Goal: Information Seeking & Learning: Learn about a topic

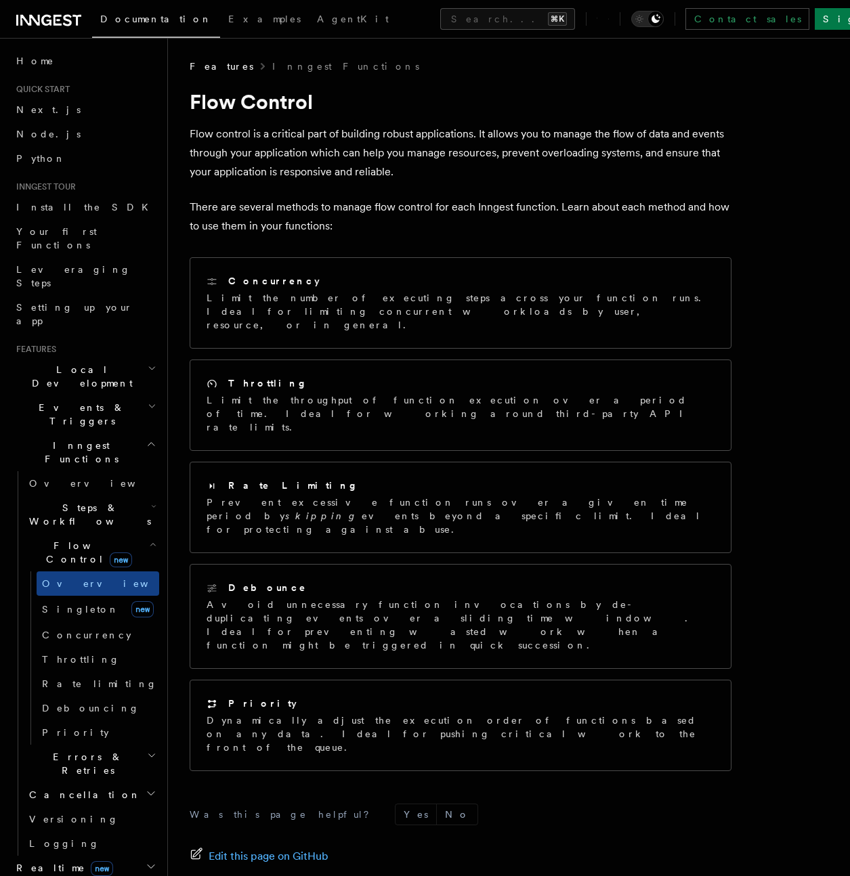
click at [89, 363] on span "Local Development" at bounding box center [79, 376] width 137 height 27
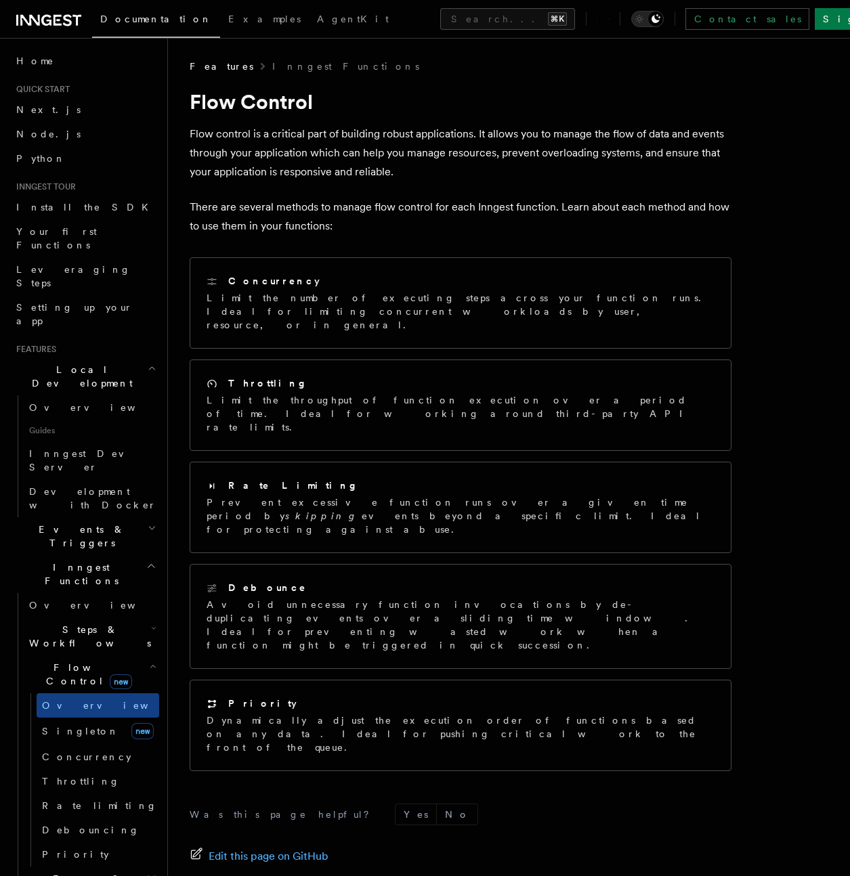
click at [82, 523] on span "Events & Triggers" at bounding box center [79, 536] width 137 height 27
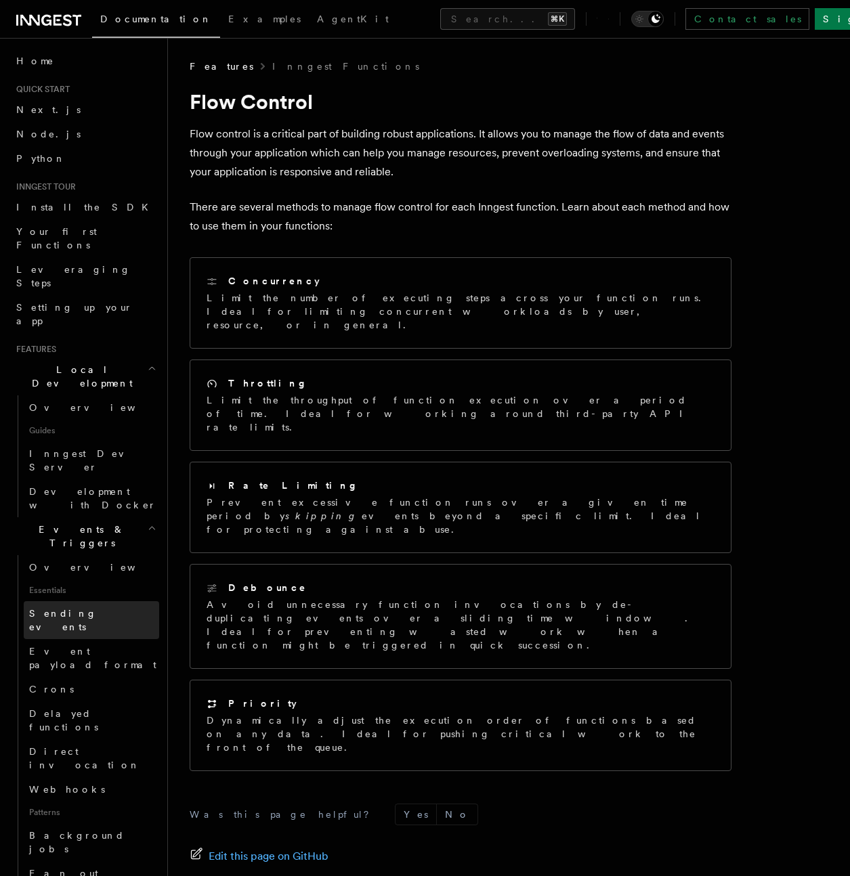
click at [83, 608] on span "Sending events" at bounding box center [63, 620] width 68 height 24
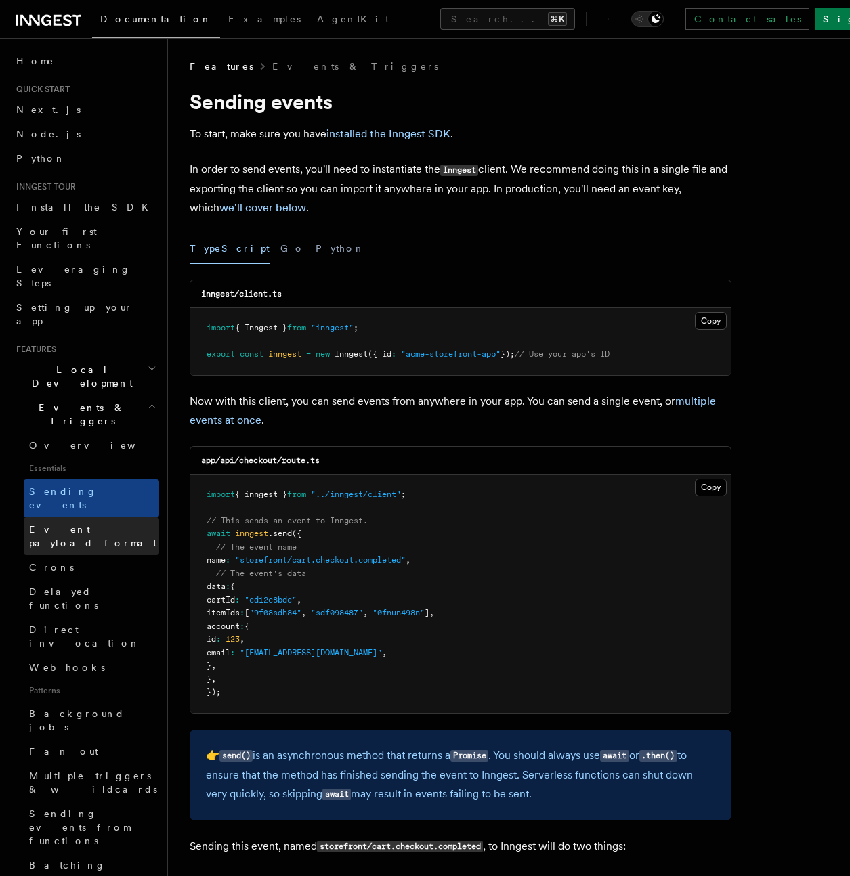
click at [82, 524] on span "Event payload format" at bounding box center [92, 536] width 127 height 24
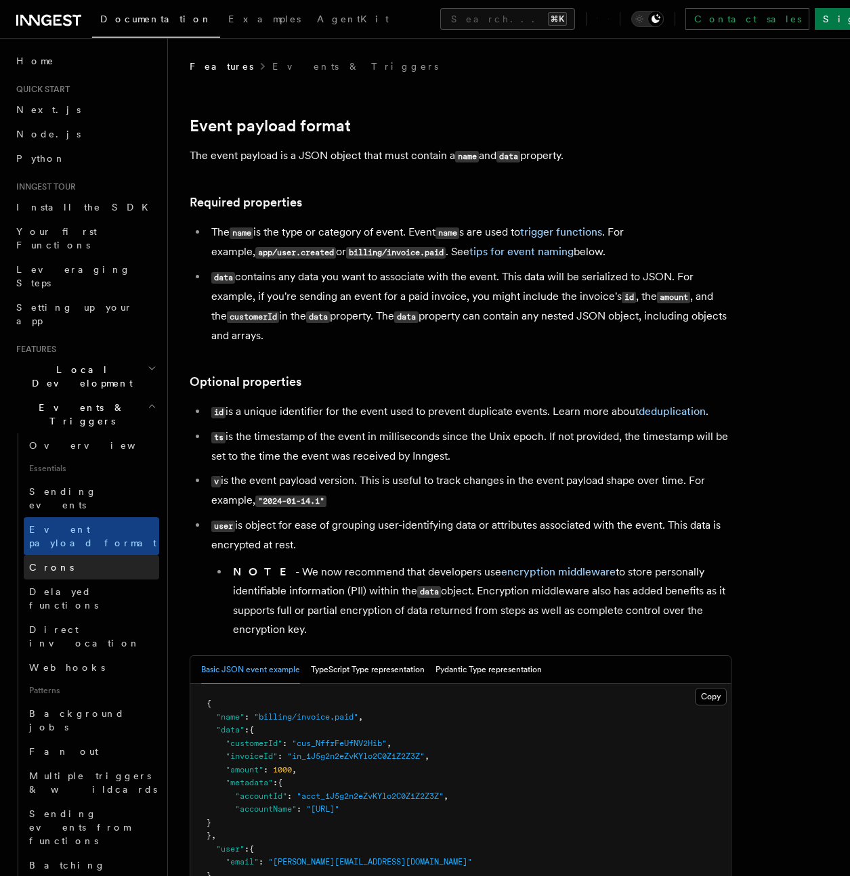
click at [77, 555] on link "Crons" at bounding box center [91, 567] width 135 height 24
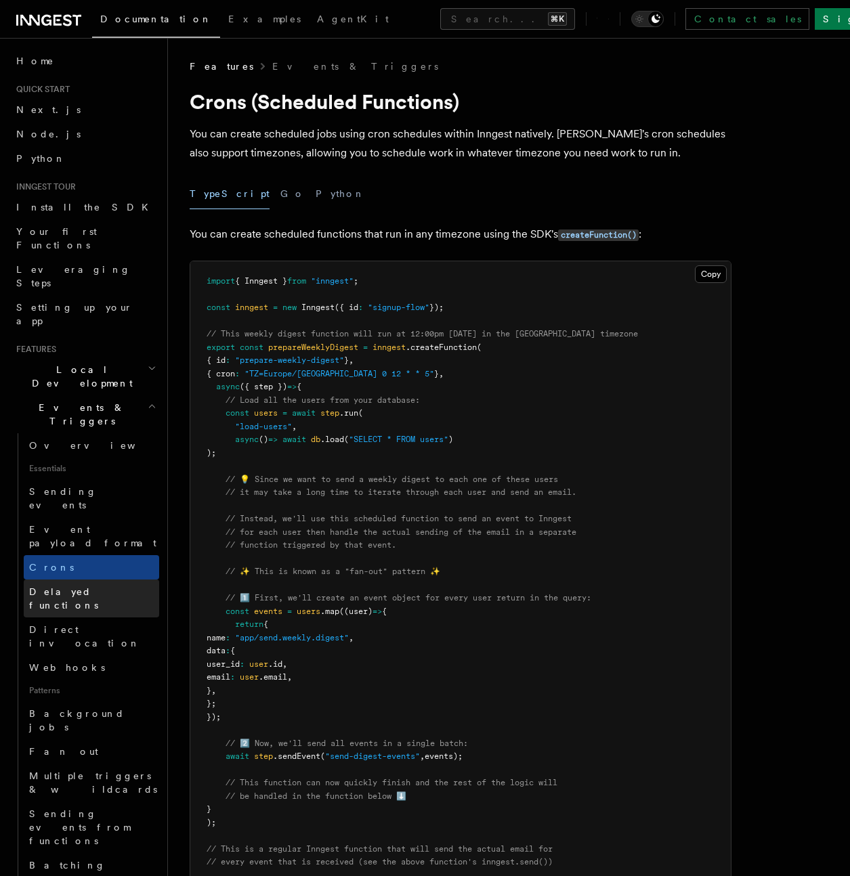
click at [81, 585] on span "Delayed functions" at bounding box center [94, 598] width 130 height 27
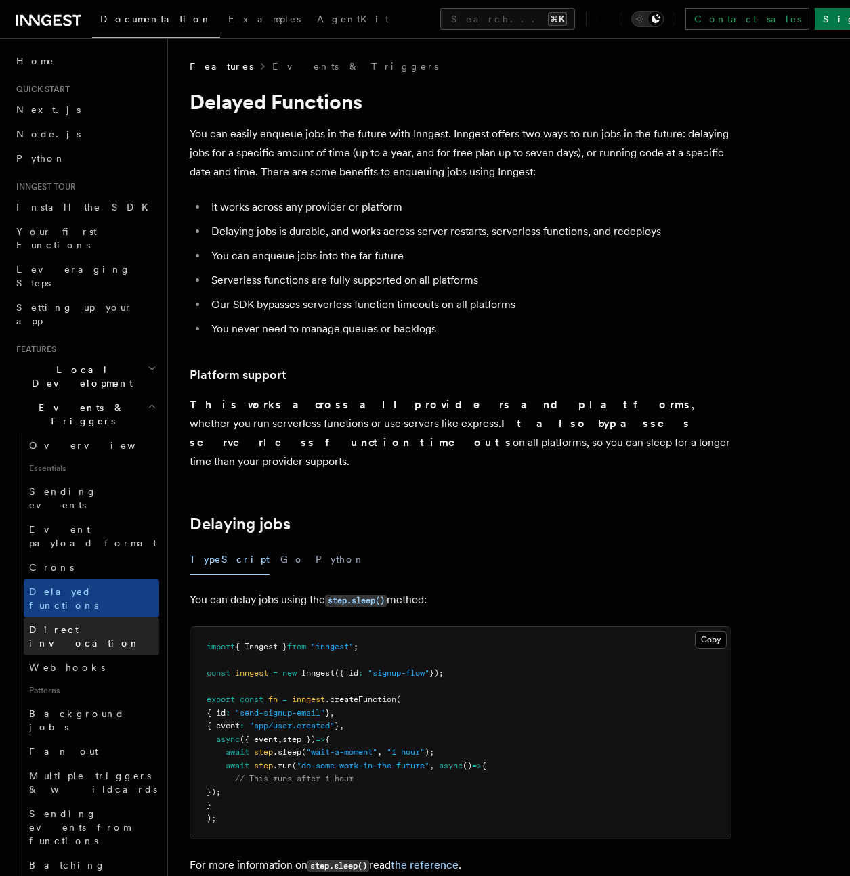
click at [81, 624] on span "Direct invocation" at bounding box center [84, 636] width 111 height 24
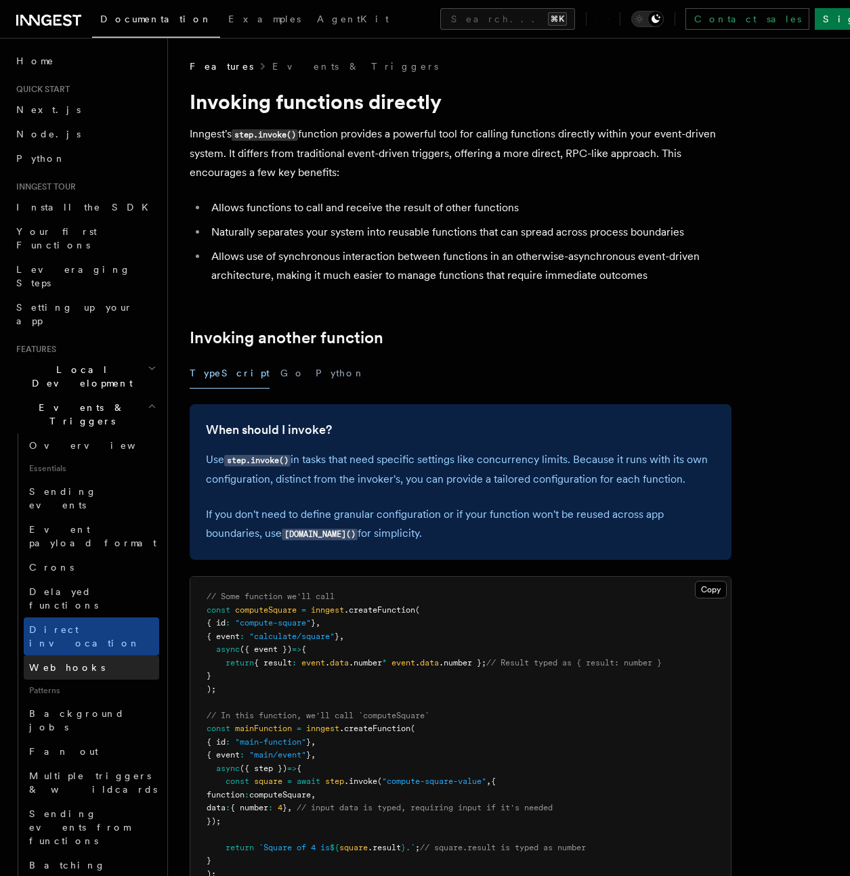
click at [80, 648] on link "Webhooks" at bounding box center [91, 668] width 135 height 24
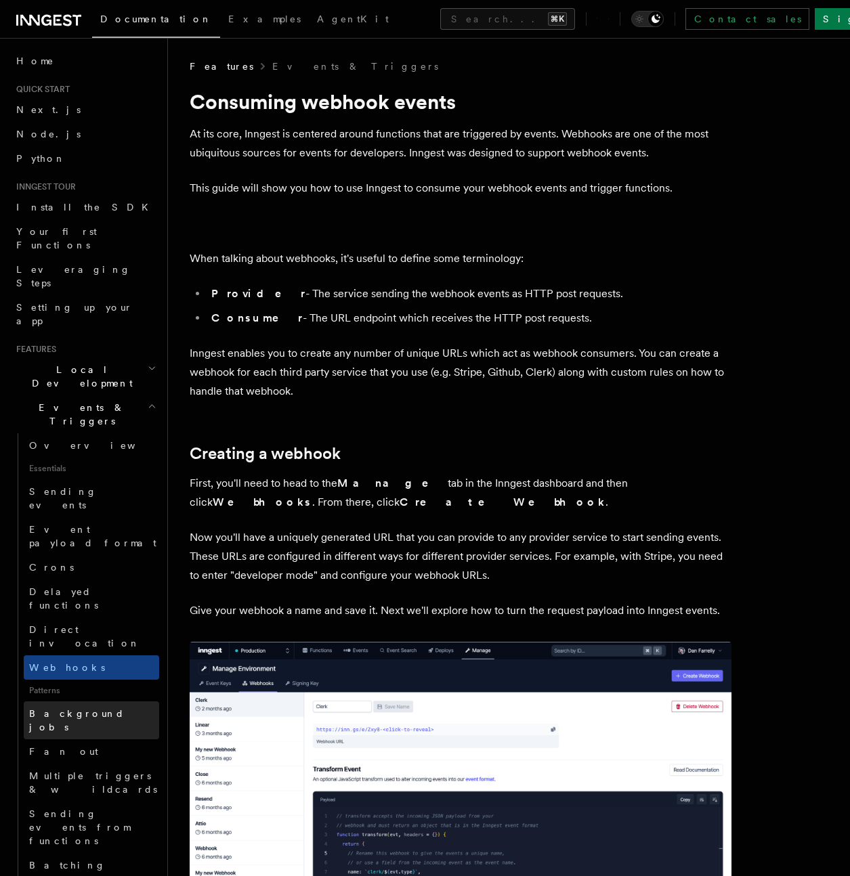
click at [89, 648] on span "Background jobs" at bounding box center [76, 720] width 95 height 24
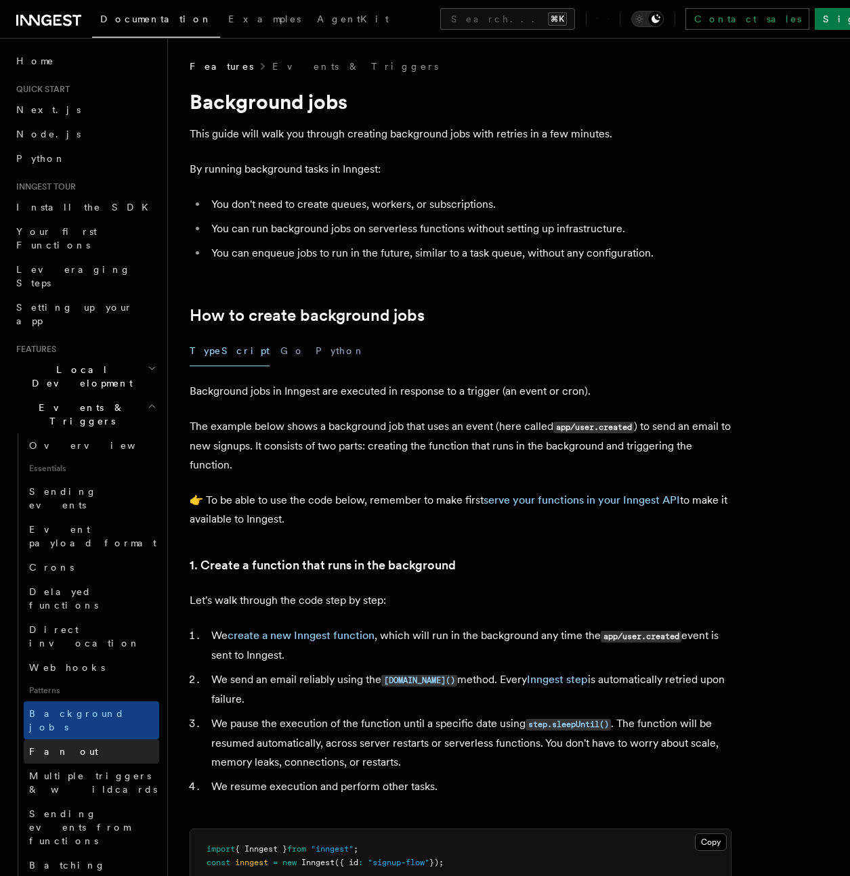
click at [89, 648] on link "Fan out" at bounding box center [91, 752] width 135 height 24
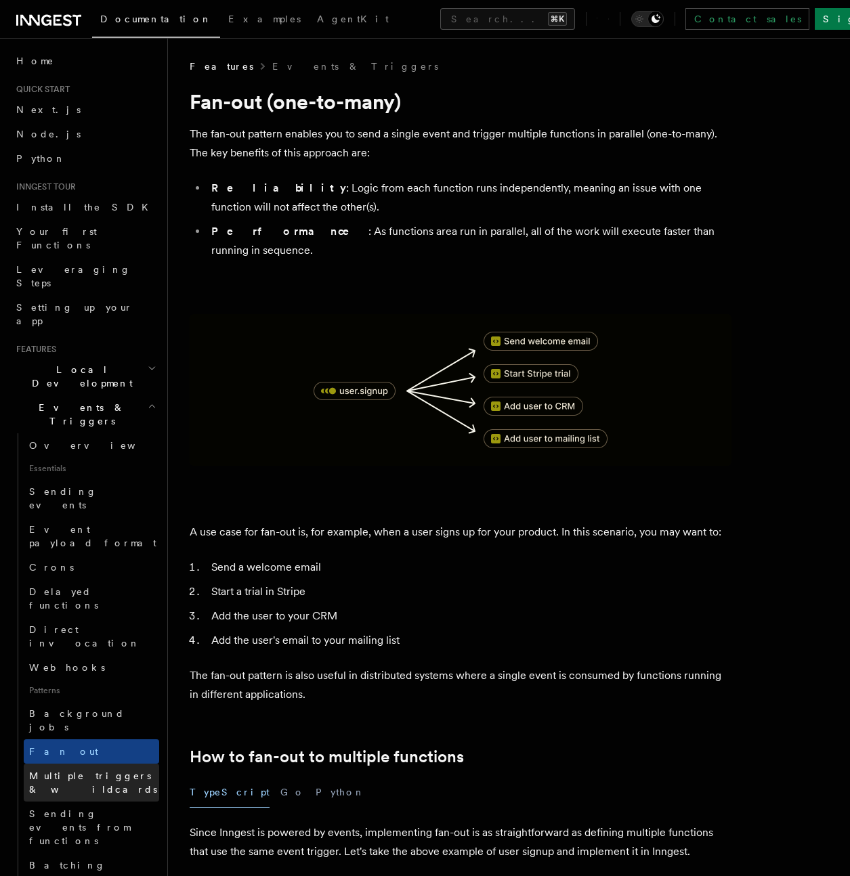
click at [94, 648] on span "Multiple triggers & wildcards" at bounding box center [93, 783] width 128 height 24
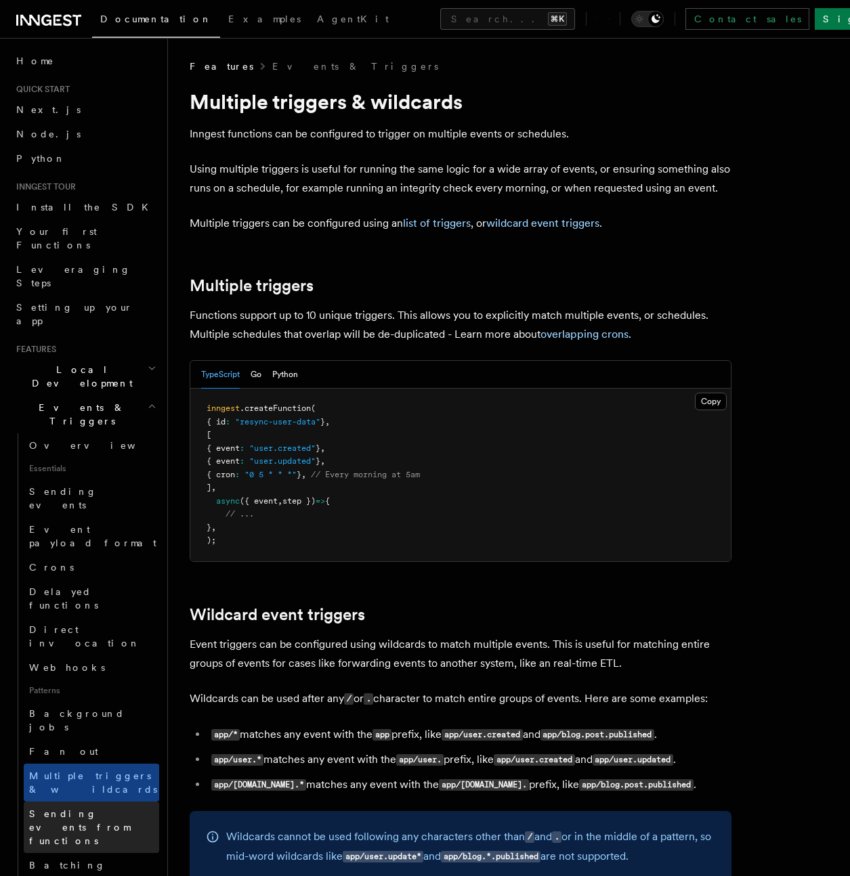
click at [95, 648] on span "Sending events from functions" at bounding box center [79, 828] width 101 height 38
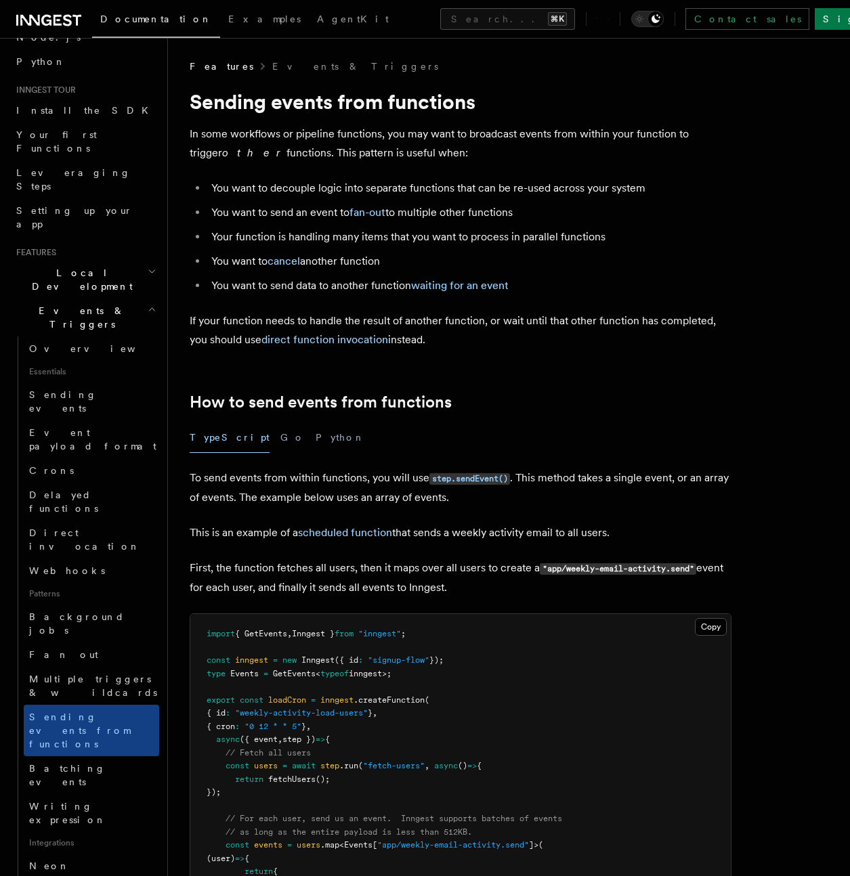
scroll to position [112, 0]
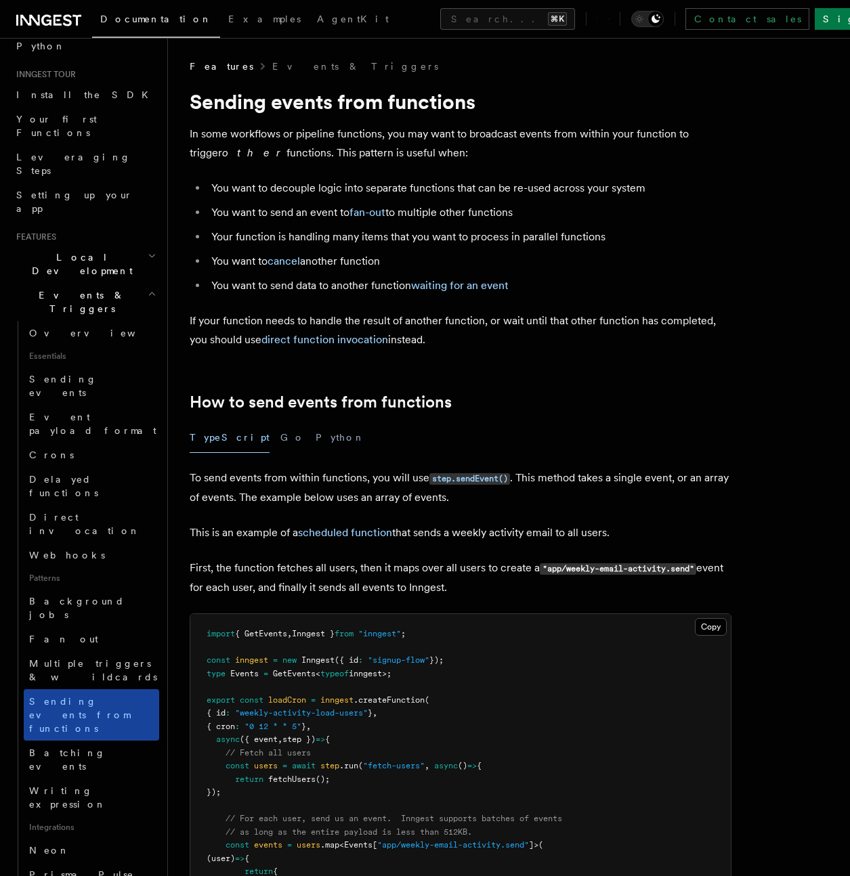
click at [95, 648] on link "Sending events from functions" at bounding box center [91, 714] width 135 height 51
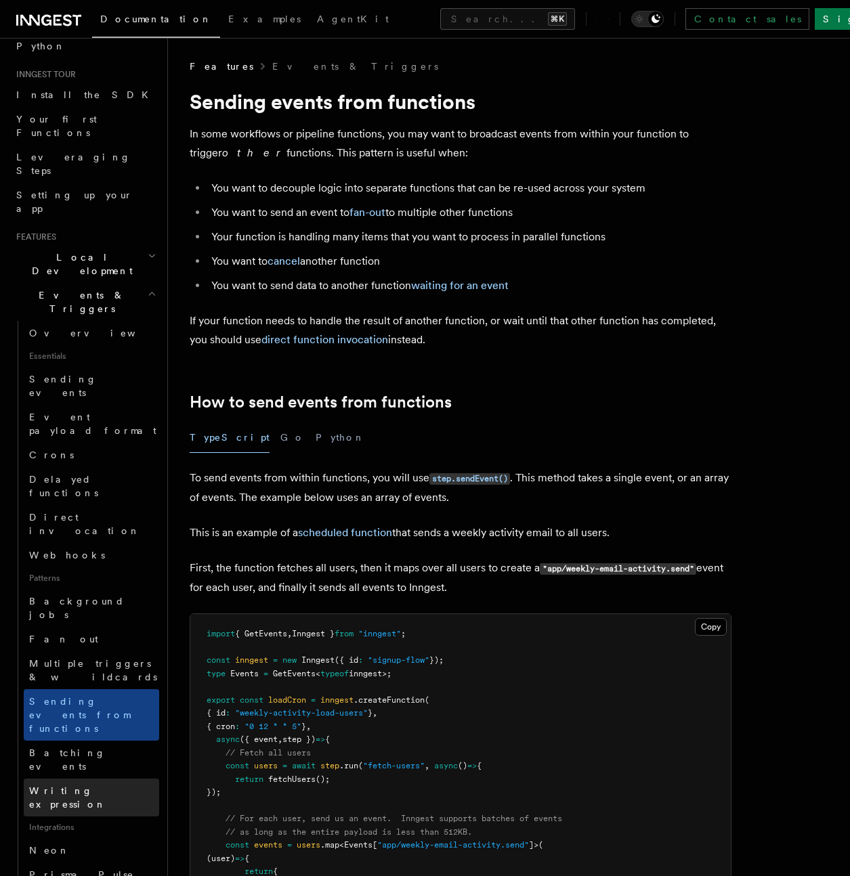
click at [93, 648] on link "Writing expression" at bounding box center [91, 798] width 135 height 38
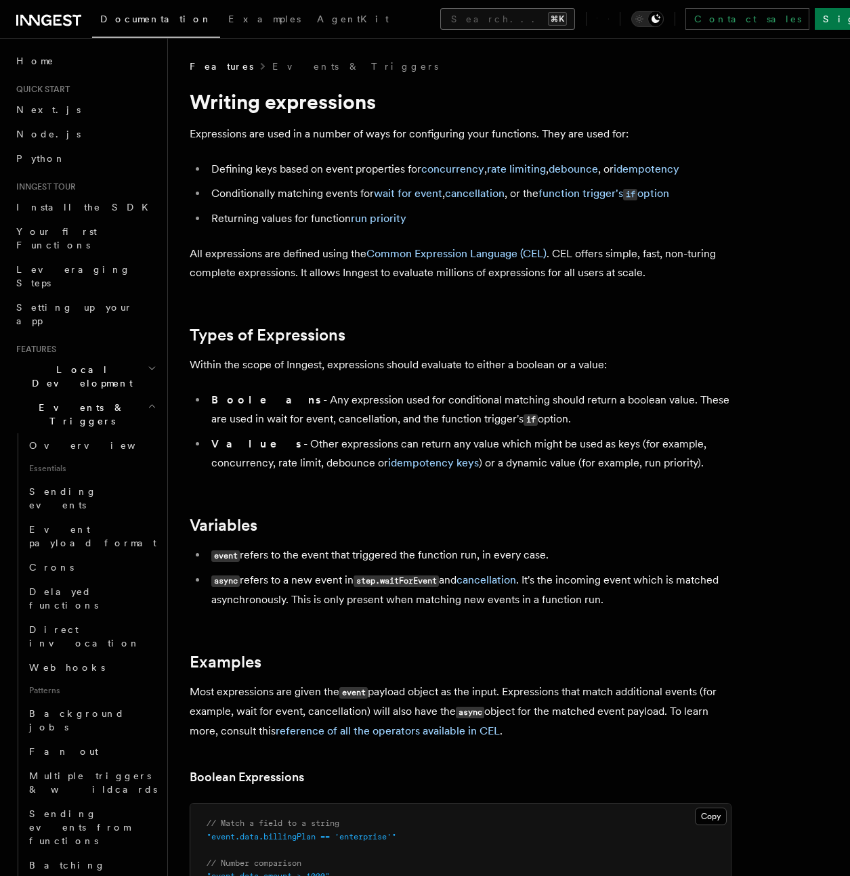
click at [440, 22] on button "Search... ⌘K" at bounding box center [507, 19] width 135 height 22
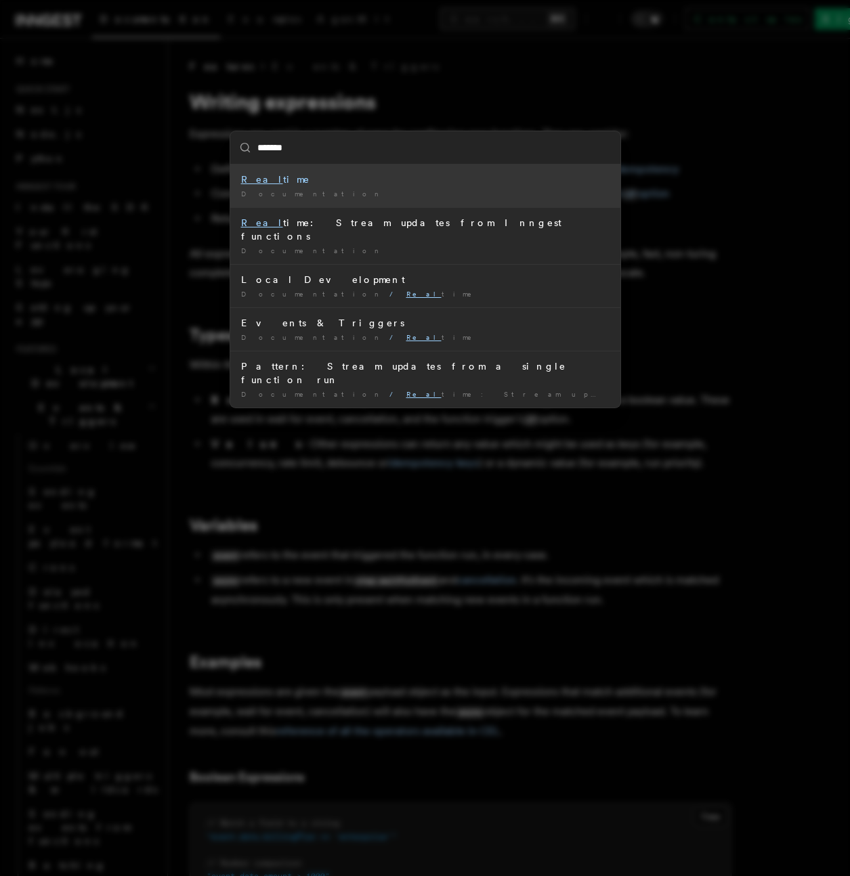
type input "********"
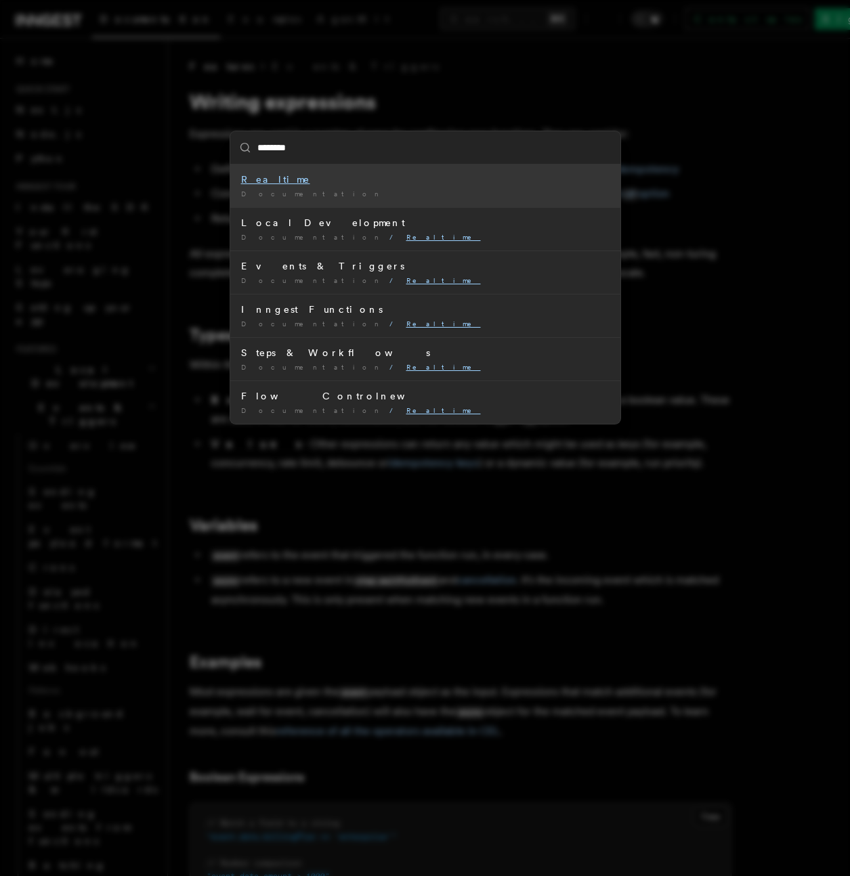
click at [301, 163] on input "********" at bounding box center [425, 147] width 390 height 33
click at [284, 177] on div "Realtime" at bounding box center [425, 180] width 368 height 14
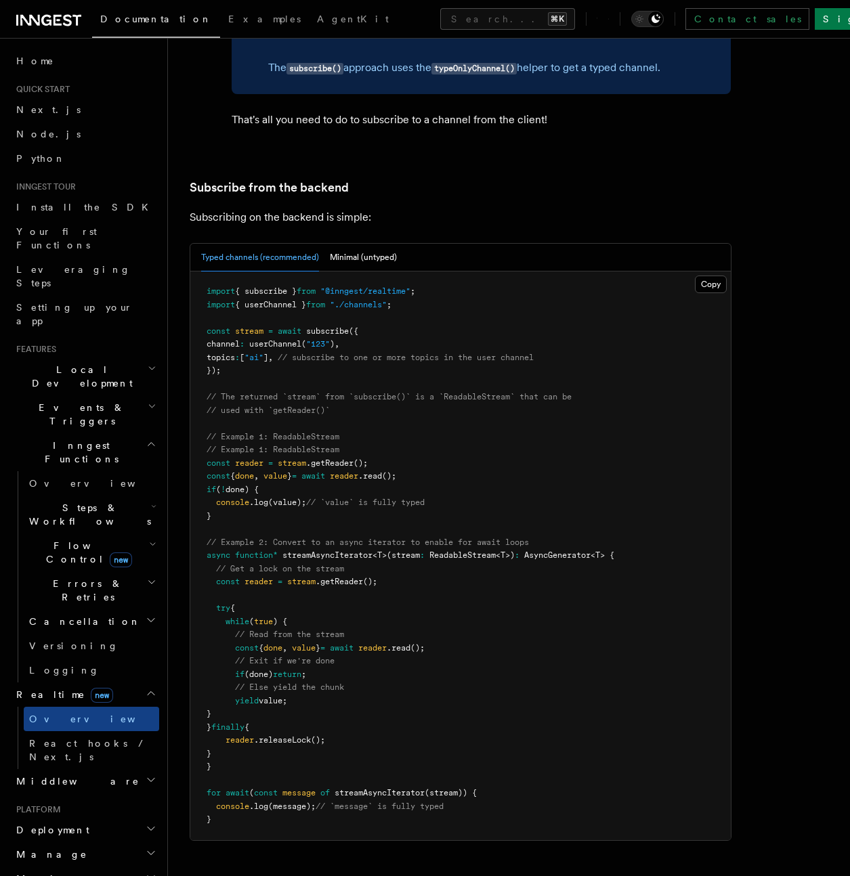
scroll to position [2882, 0]
